Goal: Check status

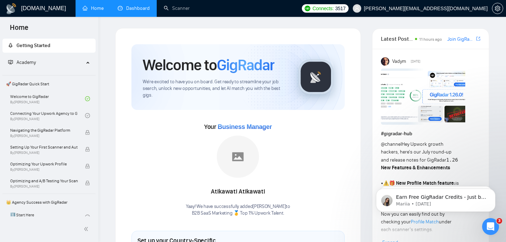
click at [144, 5] on link "Dashboard" at bounding box center [134, 8] width 32 height 6
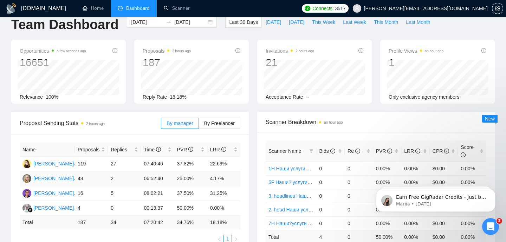
scroll to position [13, 0]
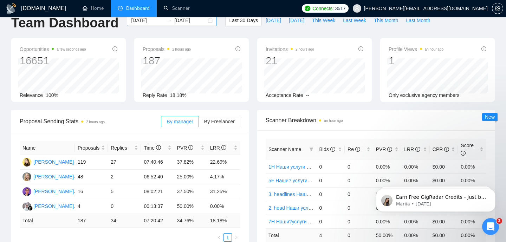
click at [141, 22] on input "[DATE]" at bounding box center [147, 21] width 32 height 8
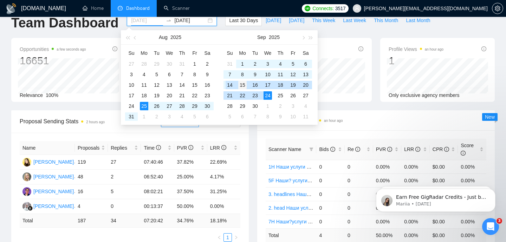
type input "[DATE]"
click at [244, 86] on div "15" at bounding box center [242, 85] width 8 height 8
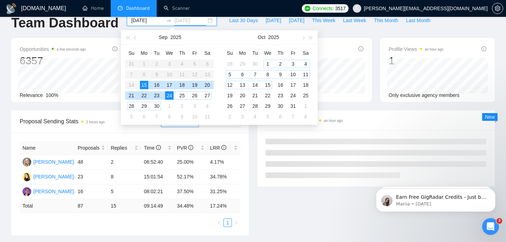
click at [268, 85] on div "15" at bounding box center [268, 85] width 8 height 8
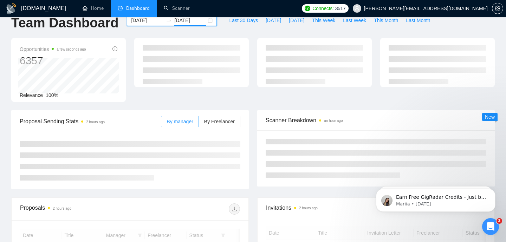
click at [176, 20] on input "[DATE]" at bounding box center [190, 21] width 32 height 8
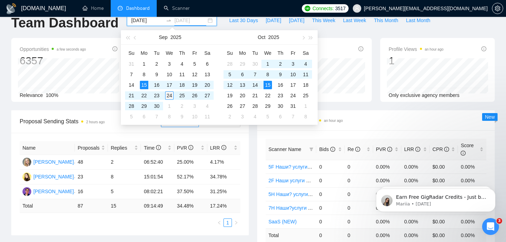
type input "[DATE]"
click at [169, 96] on div "24" at bounding box center [169, 95] width 8 height 8
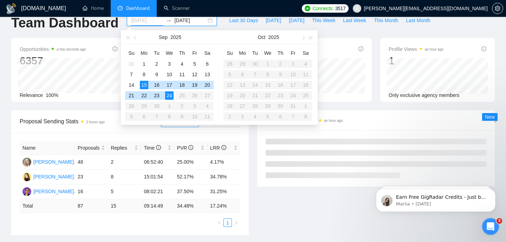
click at [145, 84] on div "15" at bounding box center [144, 85] width 8 height 8
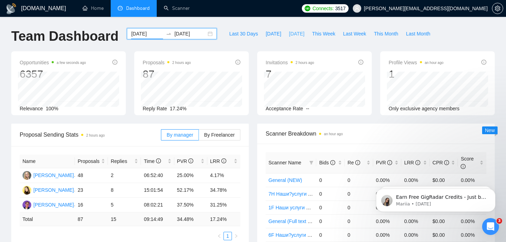
click at [289, 33] on span "[DATE]" at bounding box center [296, 34] width 15 height 8
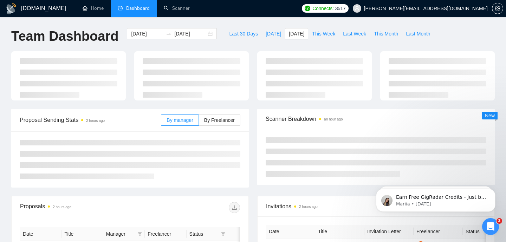
type input "[DATE]"
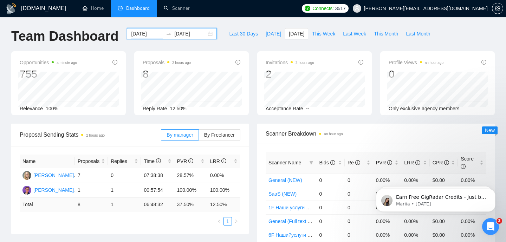
click at [148, 35] on input "[DATE]" at bounding box center [147, 34] width 32 height 8
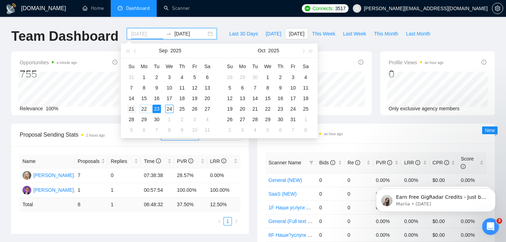
type input "[DATE]"
click at [130, 109] on div "21" at bounding box center [131, 109] width 8 height 8
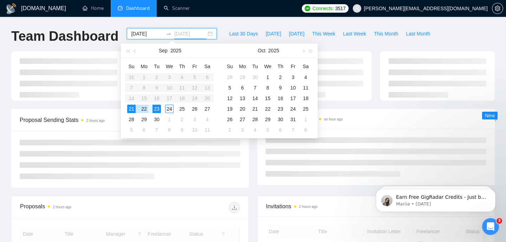
type input "[DATE]"
click at [171, 107] on div "24" at bounding box center [169, 109] width 8 height 8
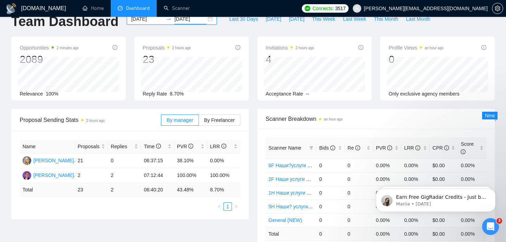
scroll to position [16, 0]
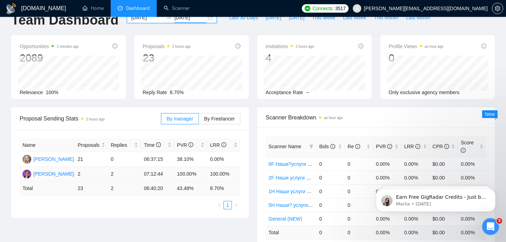
click at [112, 174] on td "2" at bounding box center [124, 174] width 33 height 15
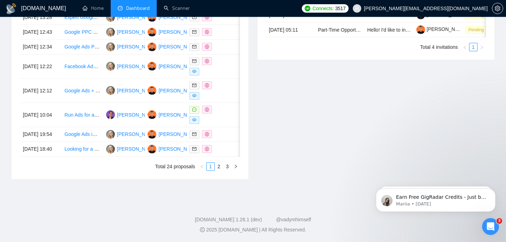
scroll to position [394, 0]
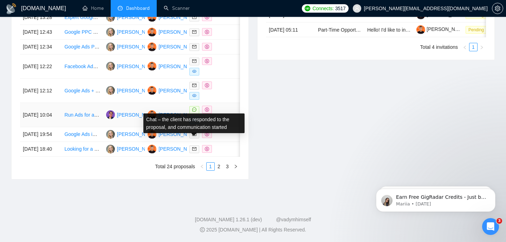
click at [195, 108] on icon "message" at bounding box center [194, 110] width 4 height 4
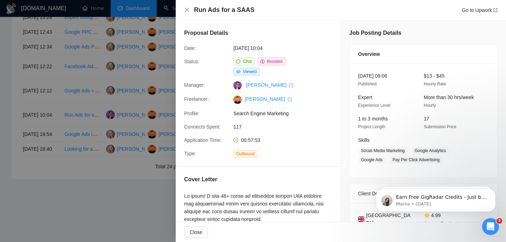
click at [120, 175] on div at bounding box center [253, 121] width 506 height 242
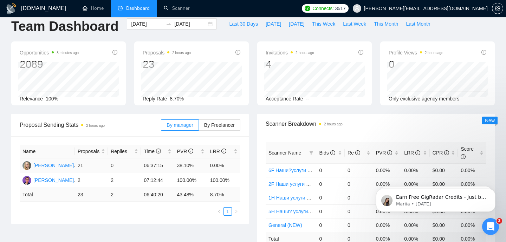
scroll to position [9, 0]
click at [111, 181] on td "2" at bounding box center [124, 181] width 33 height 15
